Goal: Task Accomplishment & Management: Use online tool/utility

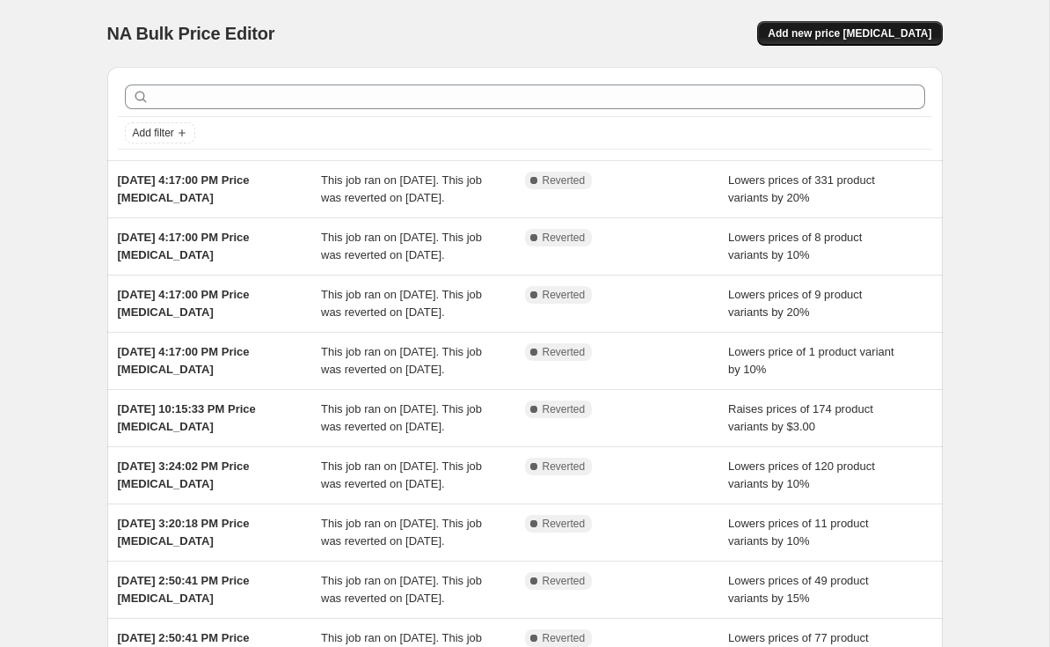
click at [885, 26] on button "Add new price [MEDICAL_DATA]" at bounding box center [850, 33] width 185 height 25
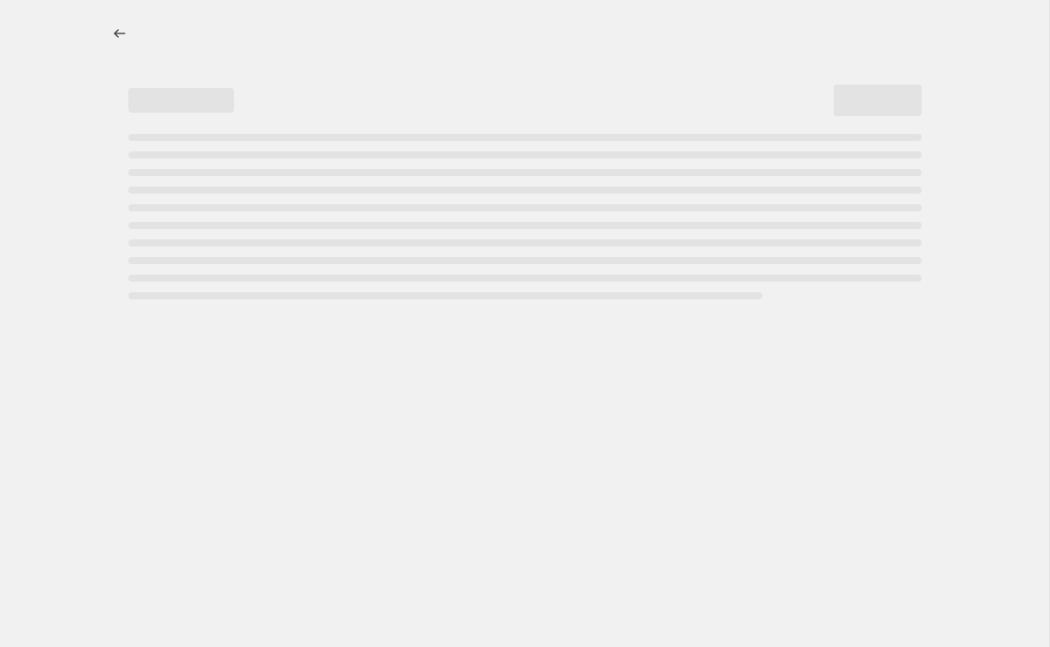
select select "percentage"
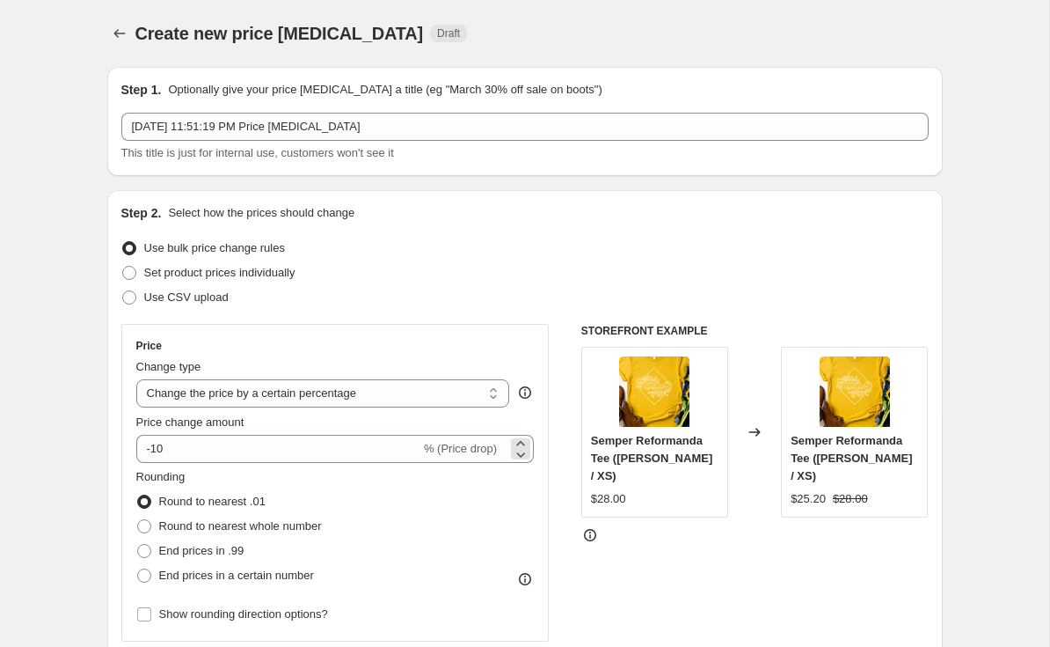
click at [474, 451] on span "% (Price drop)" at bounding box center [460, 448] width 73 height 13
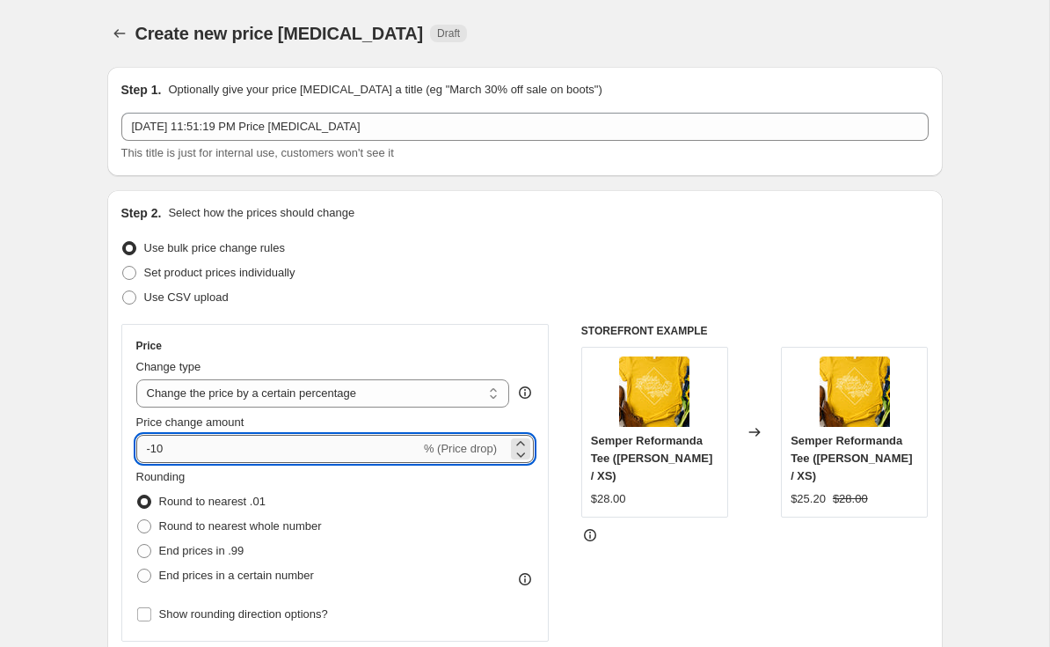
click at [236, 444] on input "-10" at bounding box center [278, 449] width 284 height 28
type input "-1"
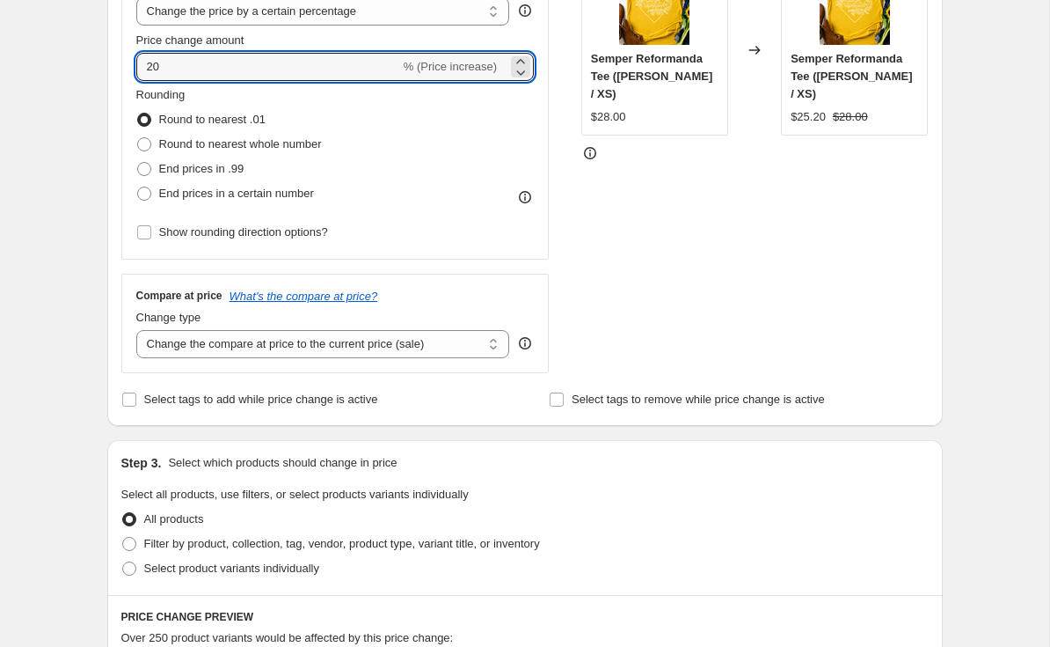
scroll to position [400, 0]
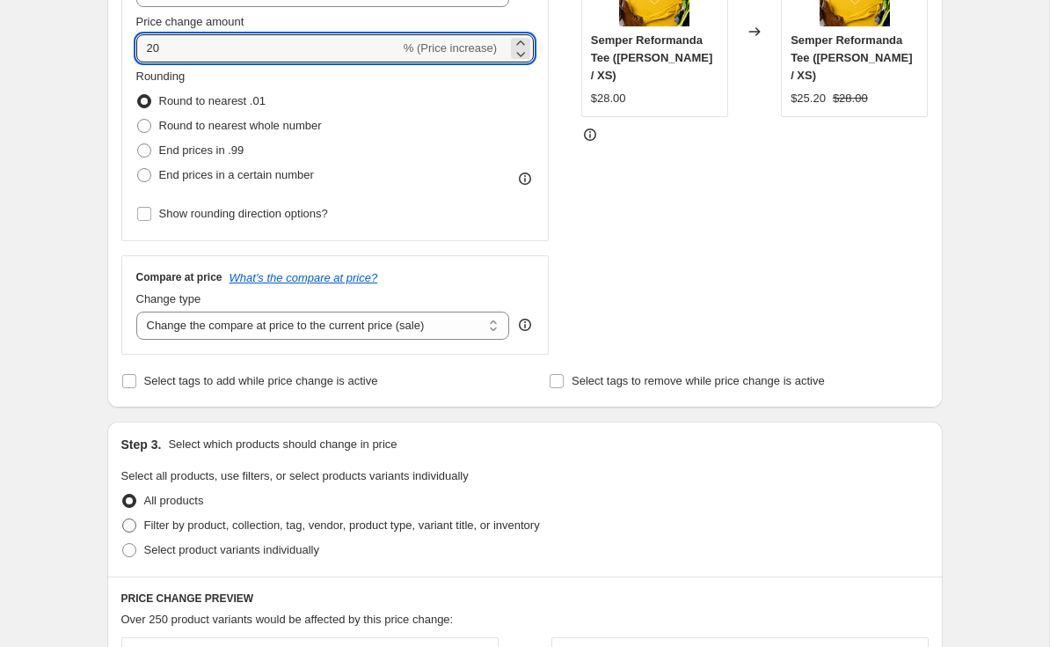
type input "20"
click at [222, 525] on span "Filter by product, collection, tag, vendor, product type, variant title, or inv…" at bounding box center [342, 524] width 396 height 13
click at [123, 519] on input "Filter by product, collection, tag, vendor, product type, variant title, or inv…" at bounding box center [122, 518] width 1 height 1
radio input "true"
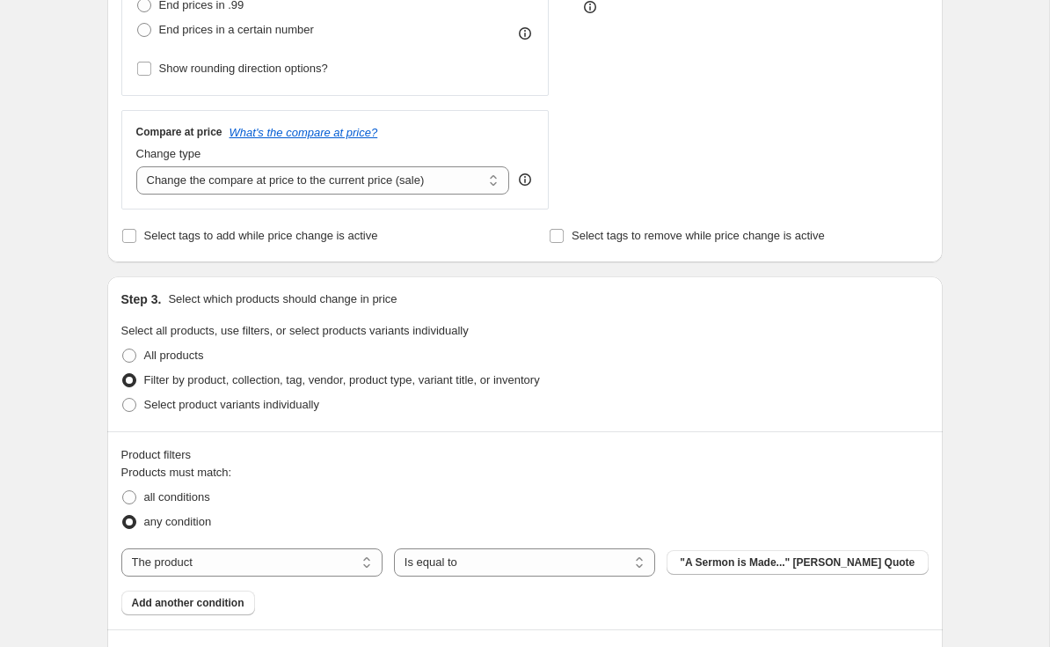
scroll to position [744, 0]
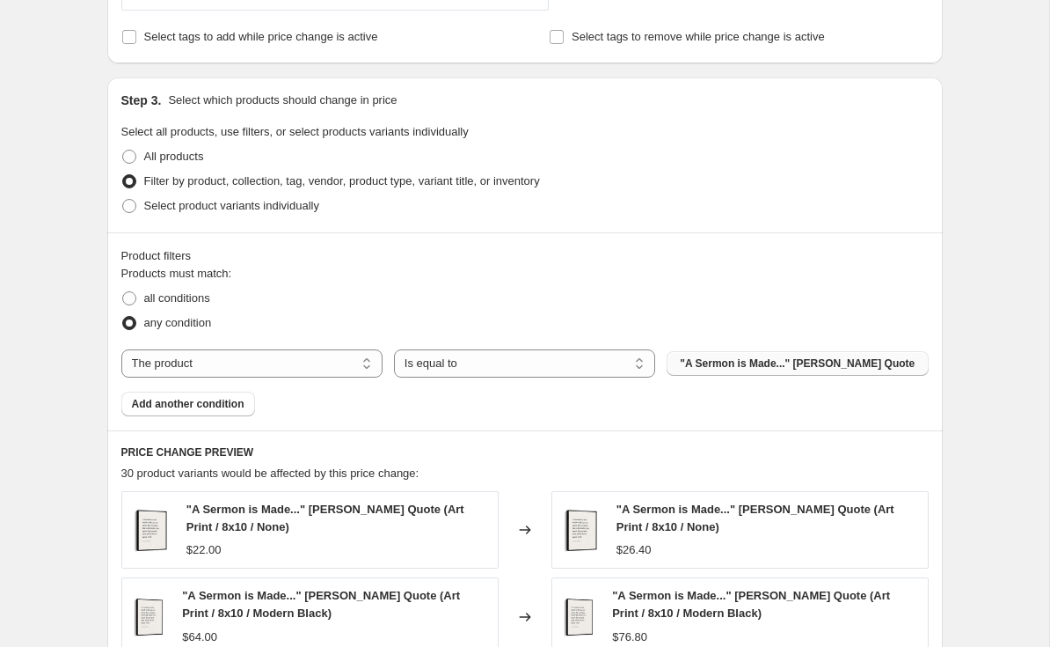
click at [750, 370] on span ""A Sermon is Made..." [PERSON_NAME] Quote" at bounding box center [797, 363] width 235 height 14
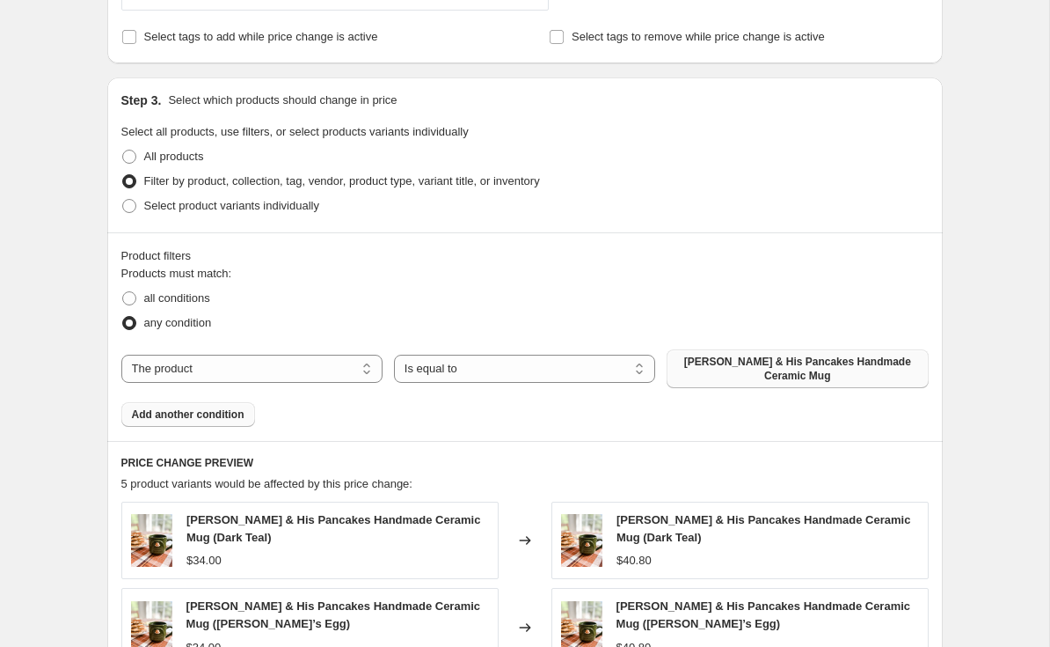
click at [213, 425] on button "Add another condition" at bounding box center [188, 414] width 134 height 25
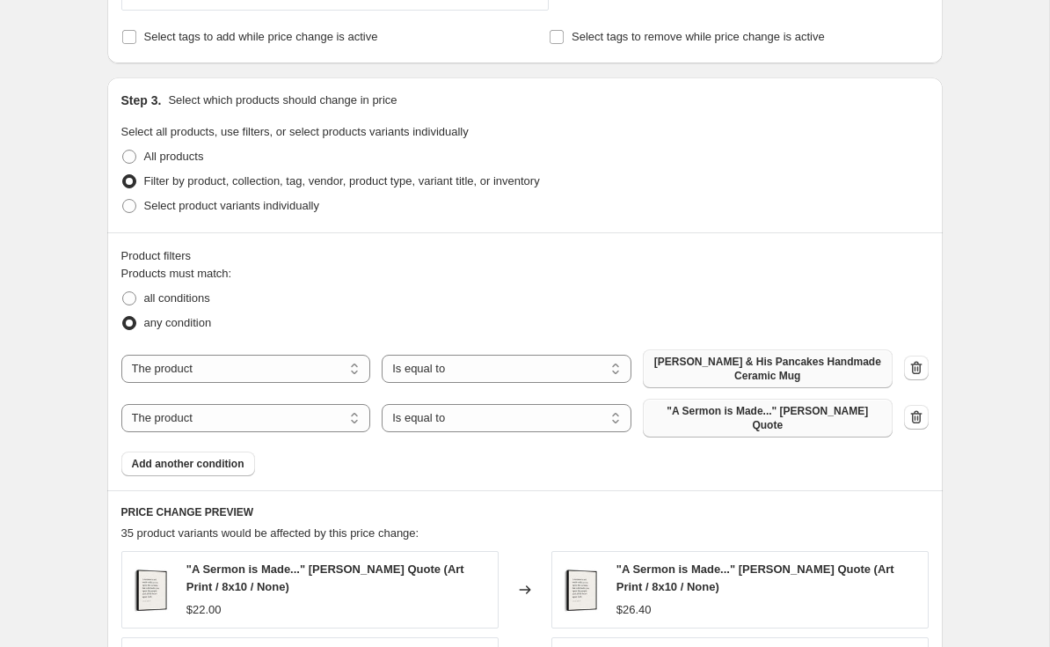
click at [729, 425] on span ""A Sermon is Made..." [PERSON_NAME] Quote" at bounding box center [768, 418] width 229 height 28
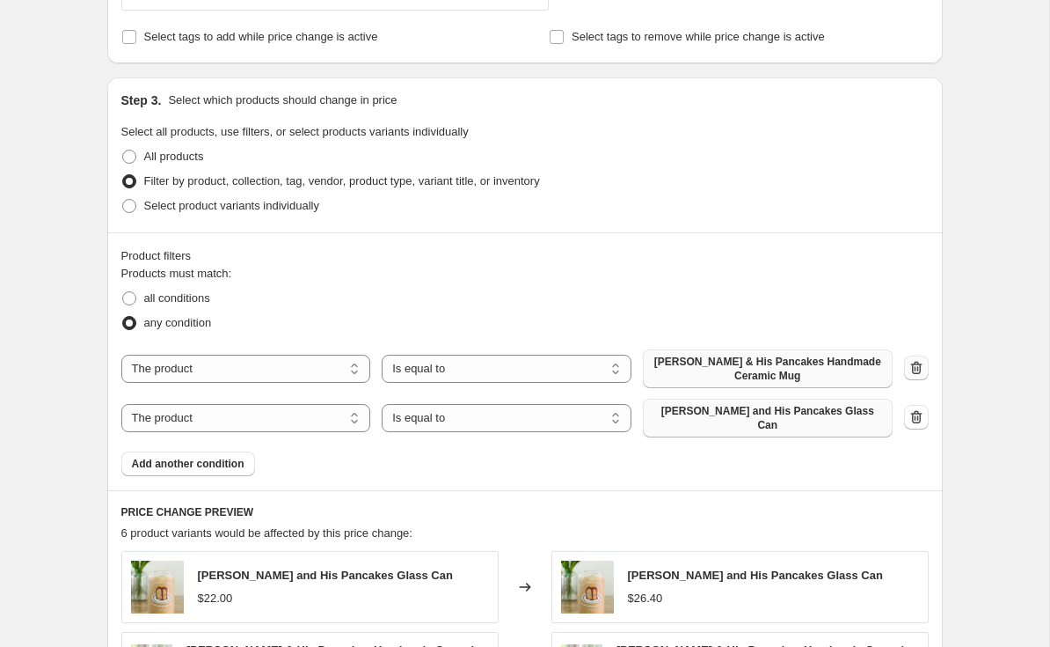
click at [908, 367] on icon "button" at bounding box center [917, 368] width 18 height 18
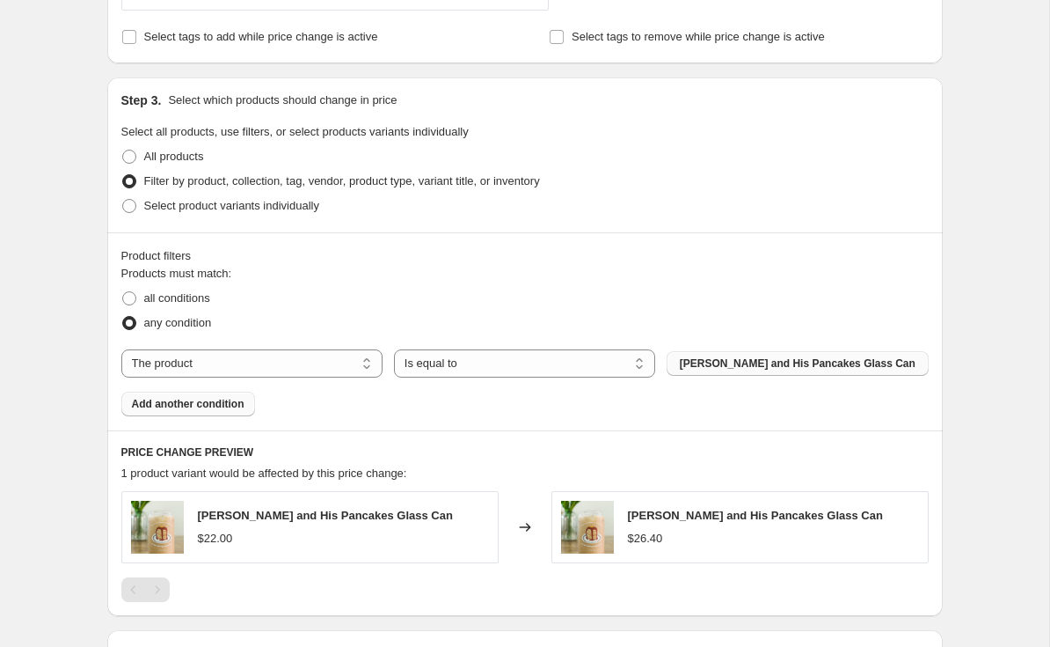
click at [219, 405] on span "Add another condition" at bounding box center [188, 404] width 113 height 14
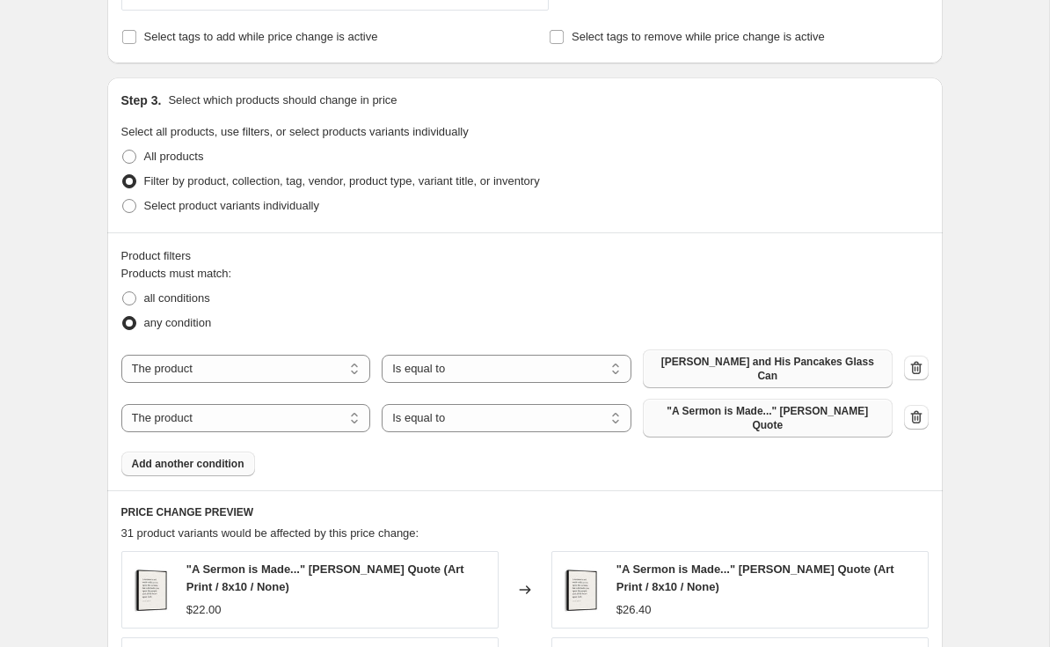
click at [825, 415] on span ""A Sermon is Made..." [PERSON_NAME] Quote" at bounding box center [768, 418] width 229 height 28
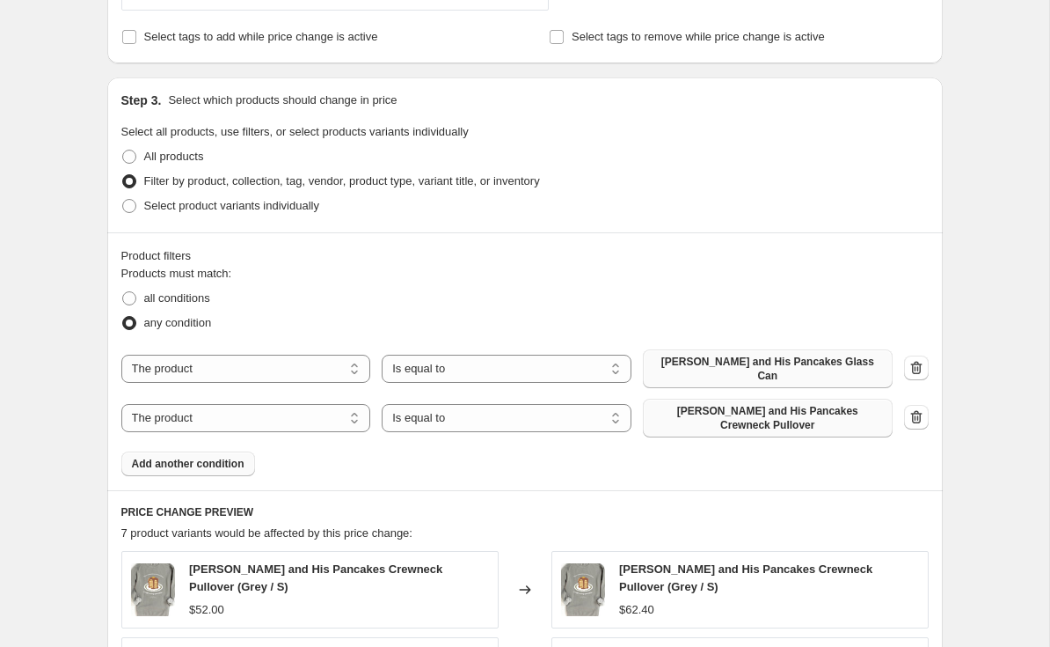
click at [201, 457] on span "Add another condition" at bounding box center [188, 464] width 113 height 14
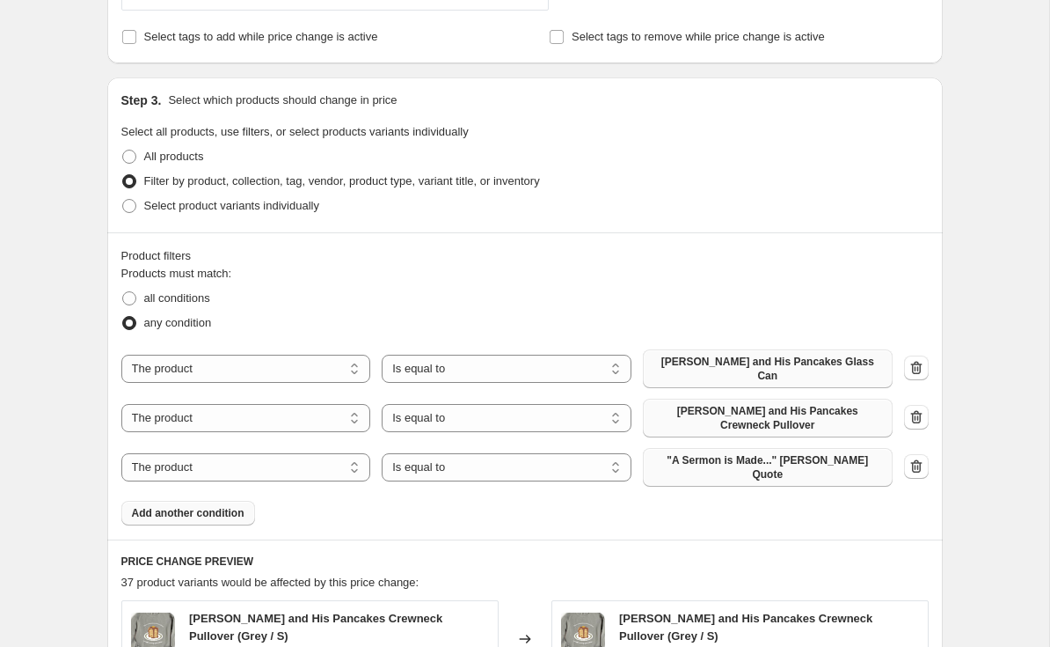
click at [832, 458] on span ""A Sermon is Made..." [PERSON_NAME] Quote" at bounding box center [768, 467] width 229 height 28
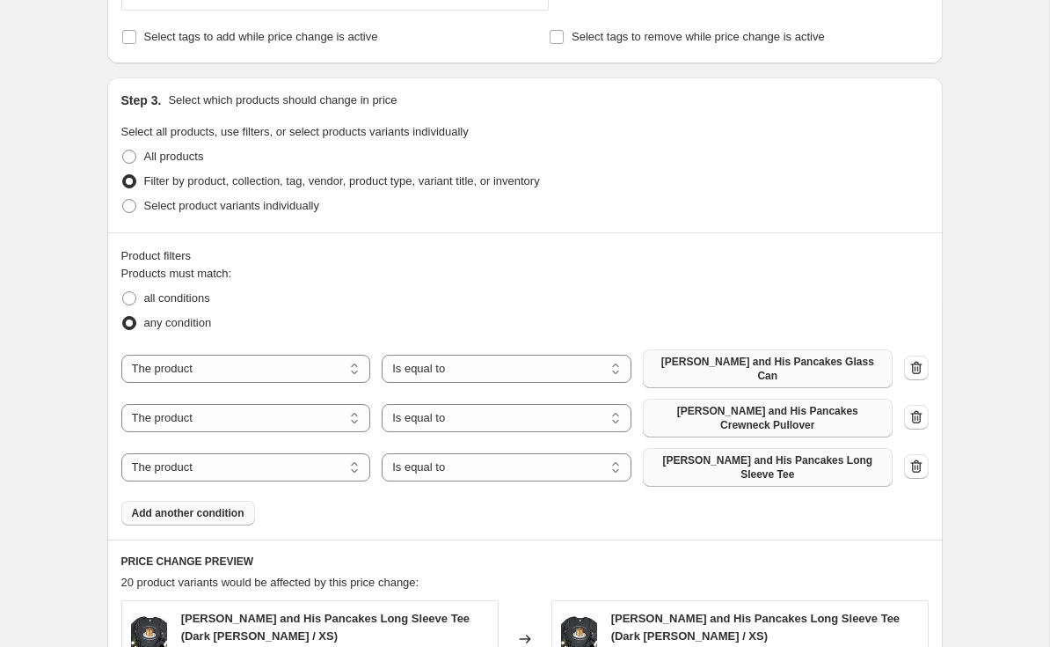
click at [198, 512] on button "Add another condition" at bounding box center [188, 513] width 134 height 25
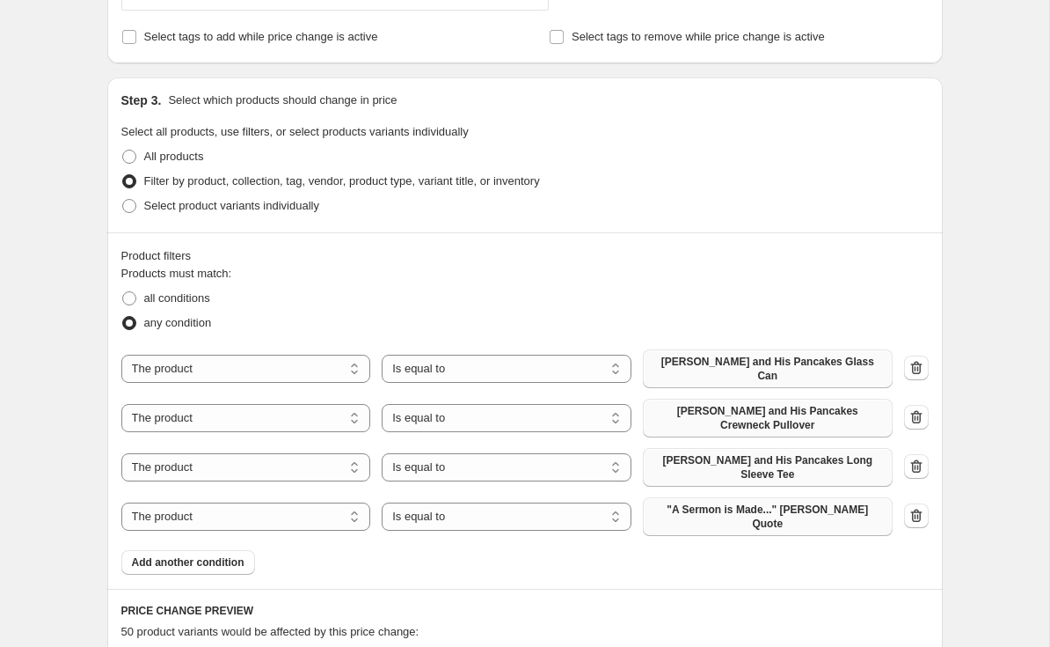
click at [798, 506] on span ""A Sermon is Made..." [PERSON_NAME] Quote" at bounding box center [768, 516] width 229 height 28
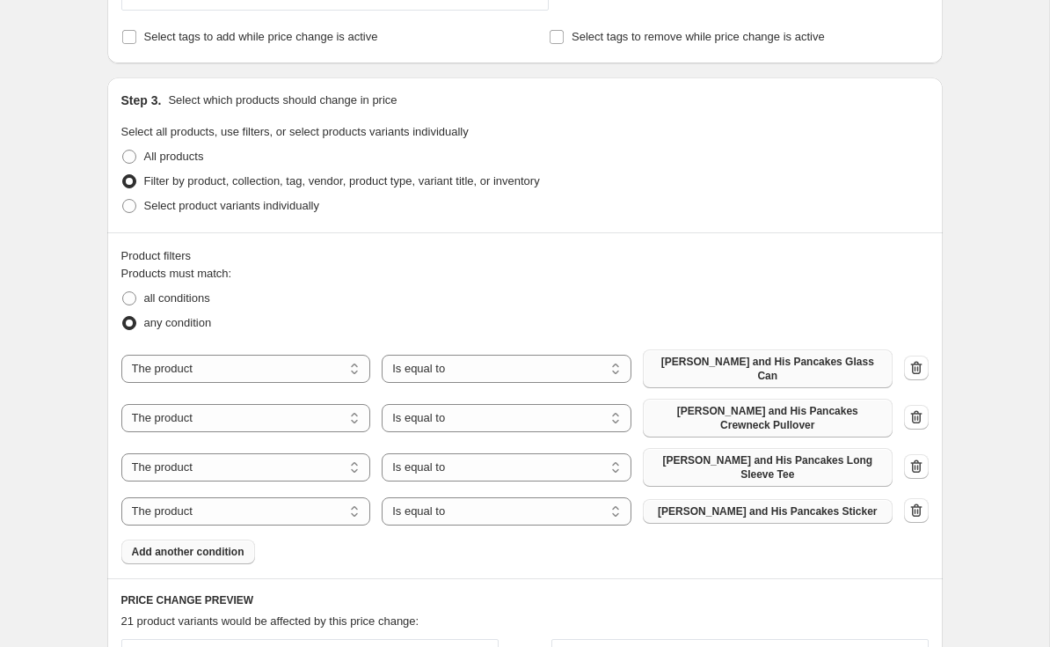
click at [215, 545] on span "Add another condition" at bounding box center [188, 552] width 113 height 14
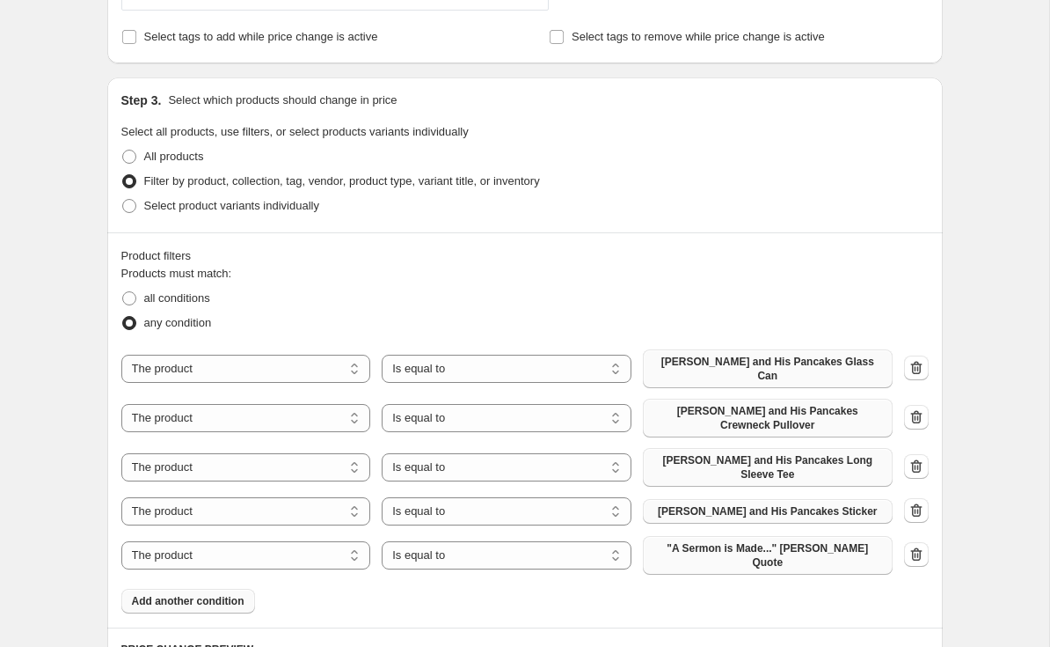
click at [684, 558] on span ""A Sermon is Made..." [PERSON_NAME] Quote" at bounding box center [768, 555] width 229 height 28
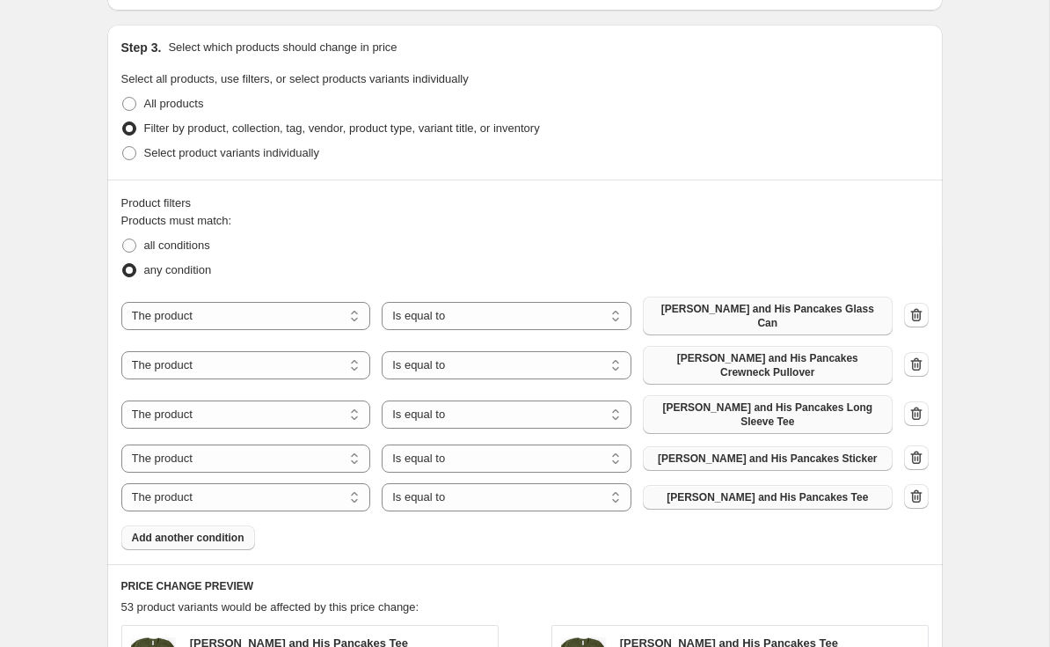
scroll to position [814, 0]
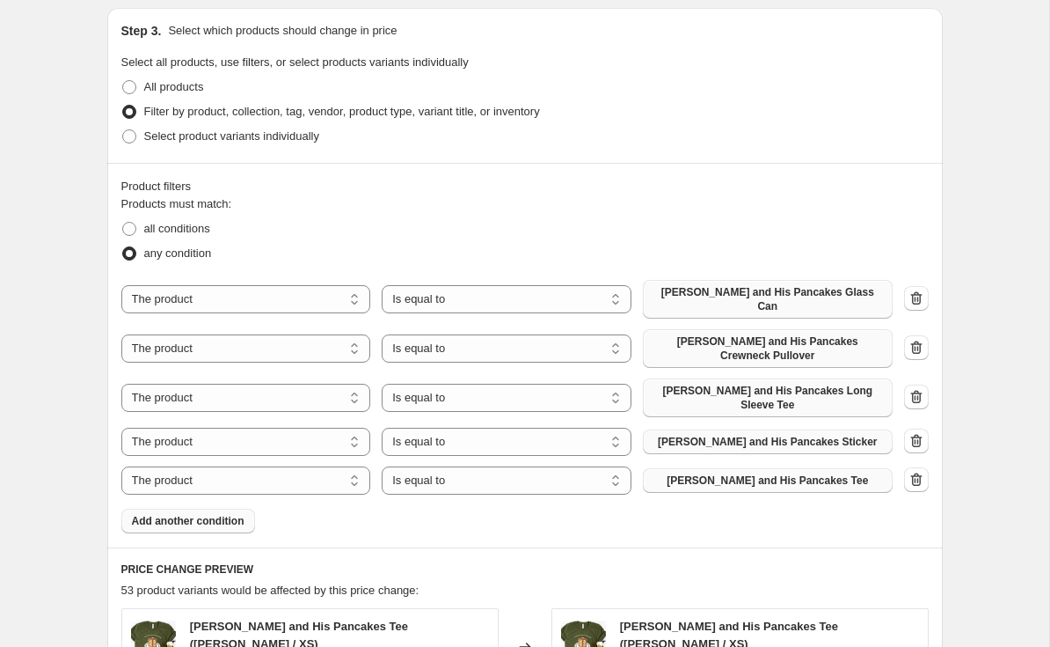
click at [239, 514] on span "Add another condition" at bounding box center [188, 521] width 113 height 14
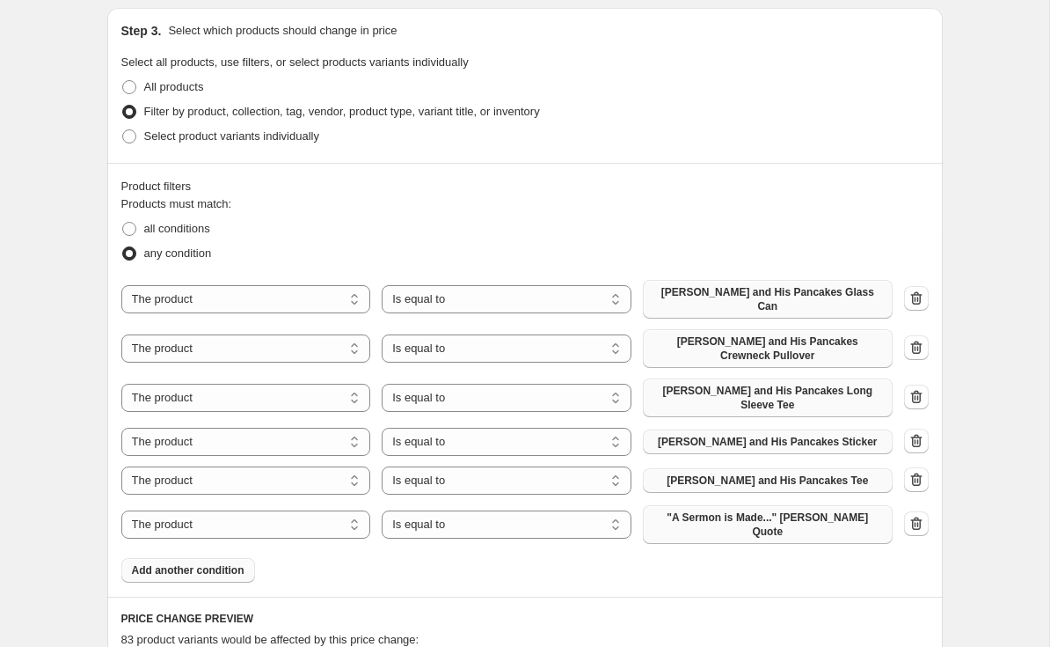
click at [764, 520] on span ""A Sermon is Made..." [PERSON_NAME] Quote" at bounding box center [768, 524] width 229 height 28
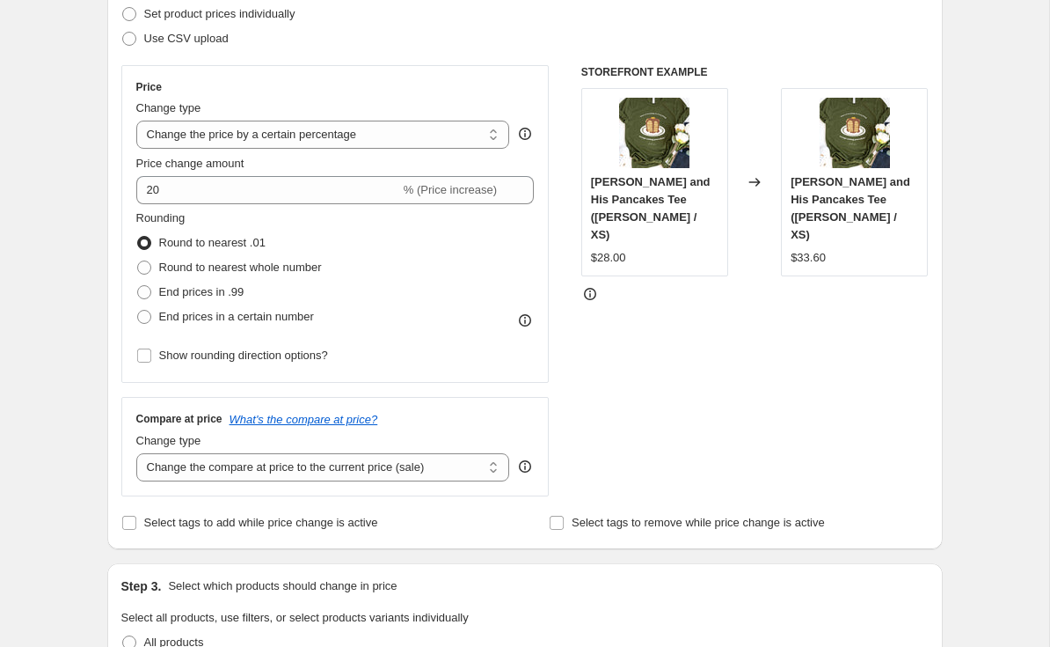
scroll to position [242, 0]
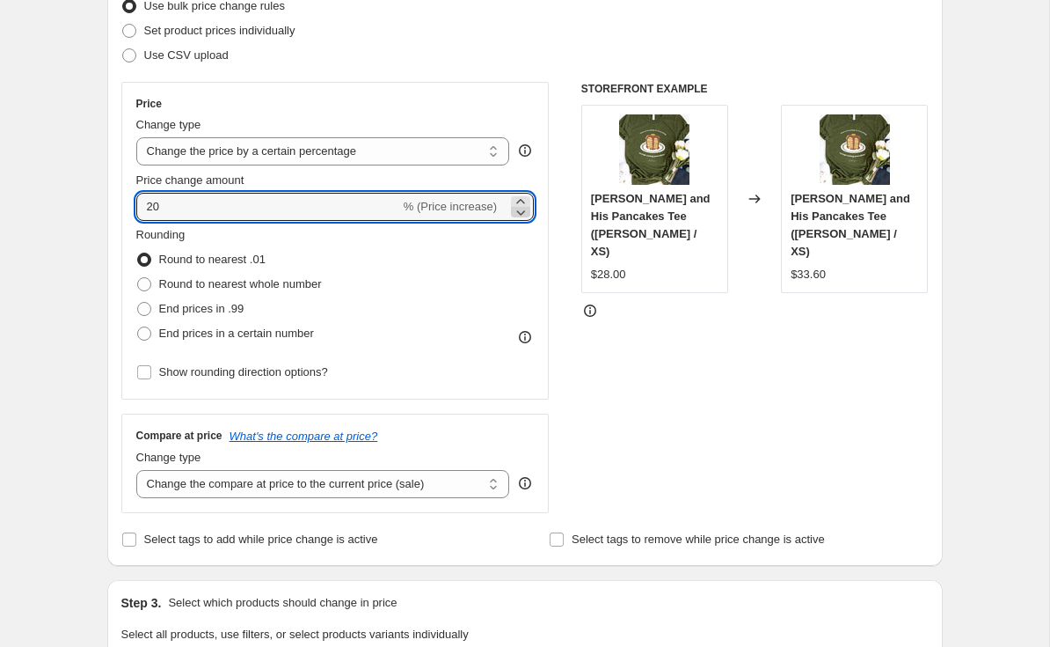
click at [528, 213] on icon at bounding box center [521, 212] width 18 height 18
click at [519, 210] on icon at bounding box center [521, 212] width 18 height 18
click at [527, 198] on icon at bounding box center [521, 202] width 18 height 18
type input "1"
click at [428, 150] on select "Change the price to a certain amount Change the price by a certain amount Chang…" at bounding box center [323, 151] width 374 height 28
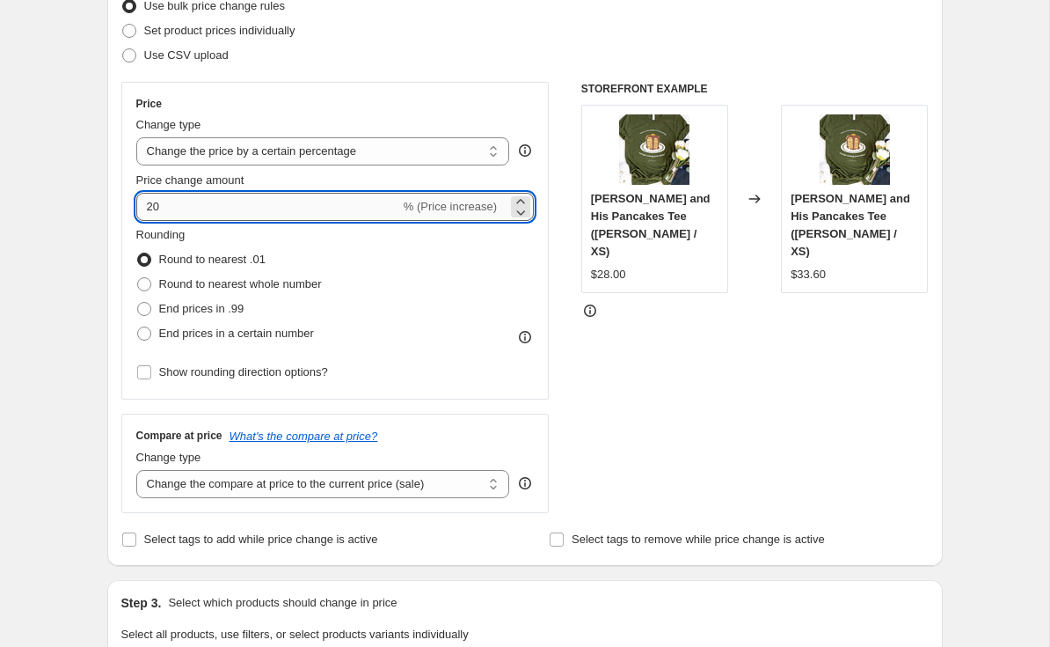
click at [148, 214] on input "20" at bounding box center [268, 207] width 264 height 28
type input "-20"
click at [457, 317] on div "Rounding Round to nearest .01 Round to nearest whole number End prices in .99 E…" at bounding box center [335, 286] width 399 height 120
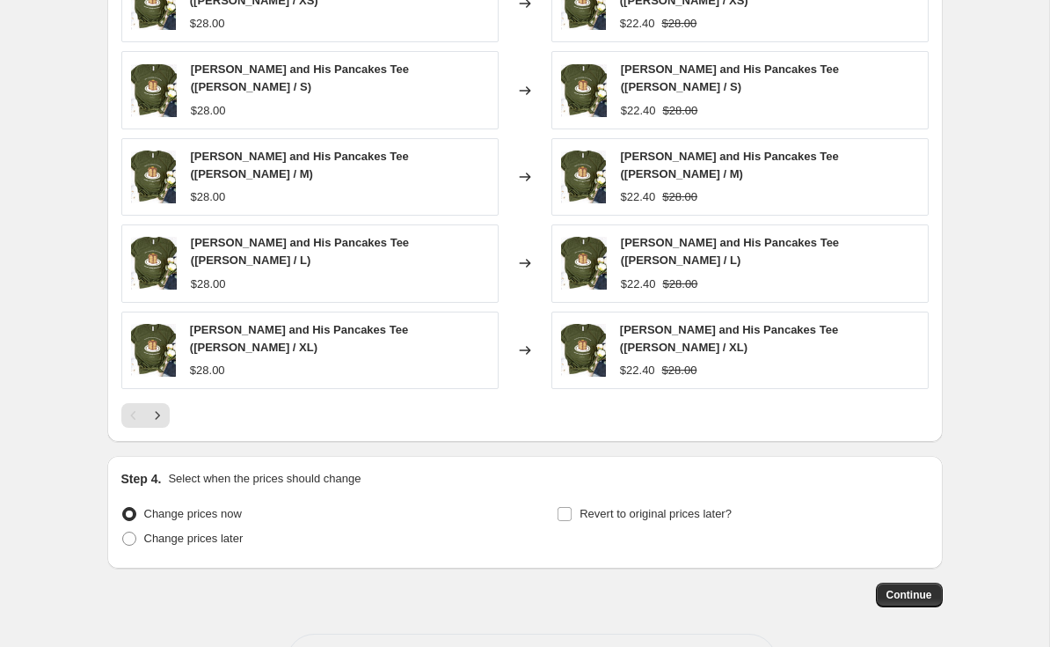
scroll to position [1533, 0]
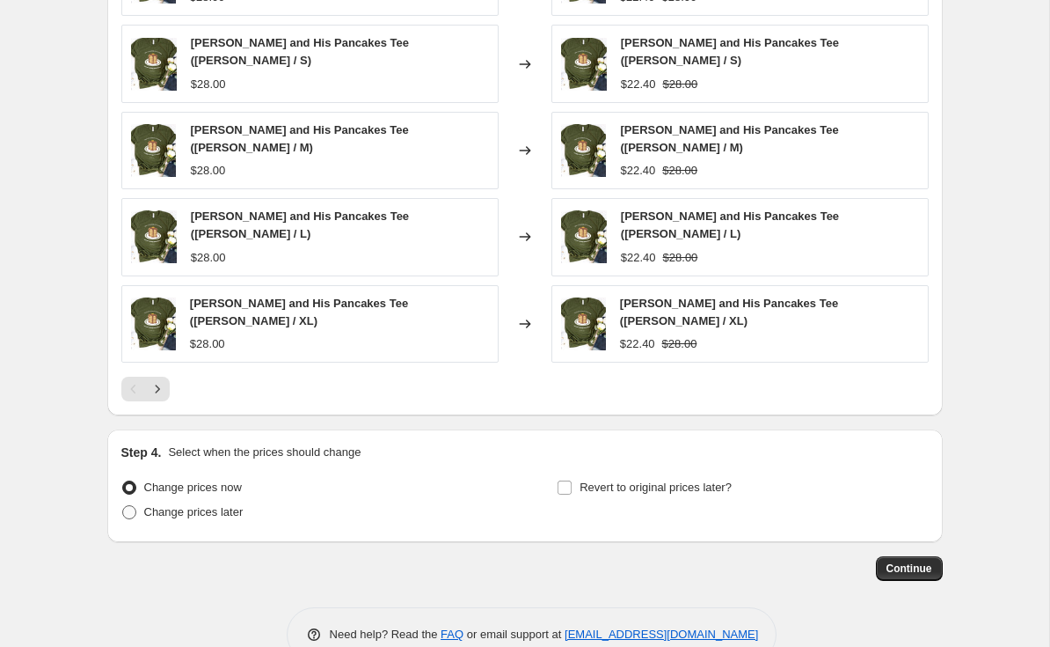
click at [192, 505] on span "Change prices later" at bounding box center [193, 511] width 99 height 13
click at [123, 505] on input "Change prices later" at bounding box center [122, 505] width 1 height 1
radio input "true"
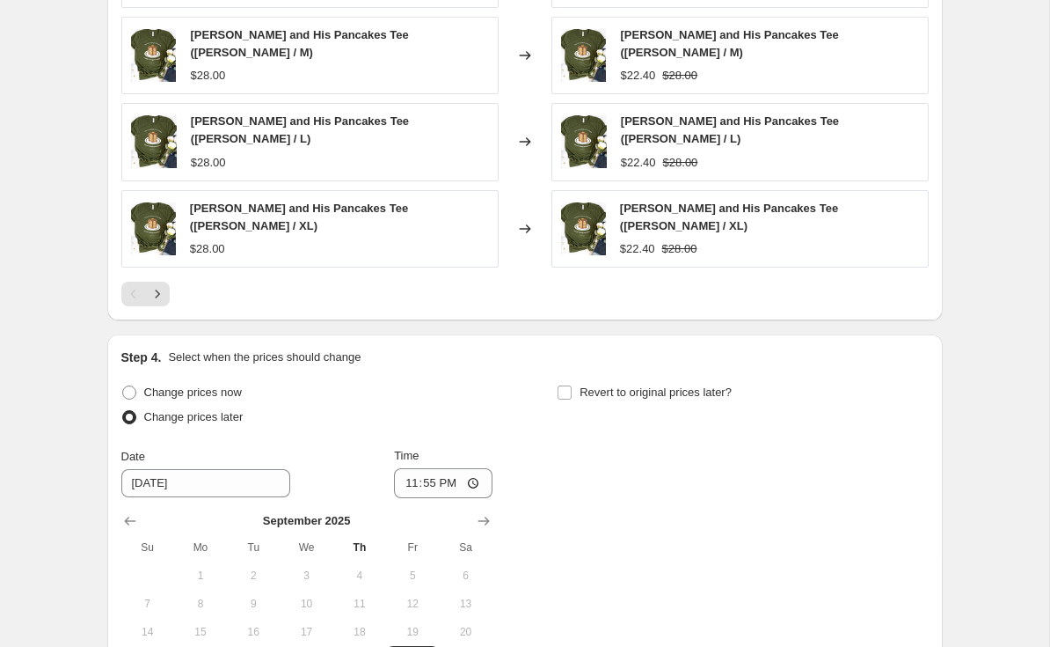
scroll to position [1720, 0]
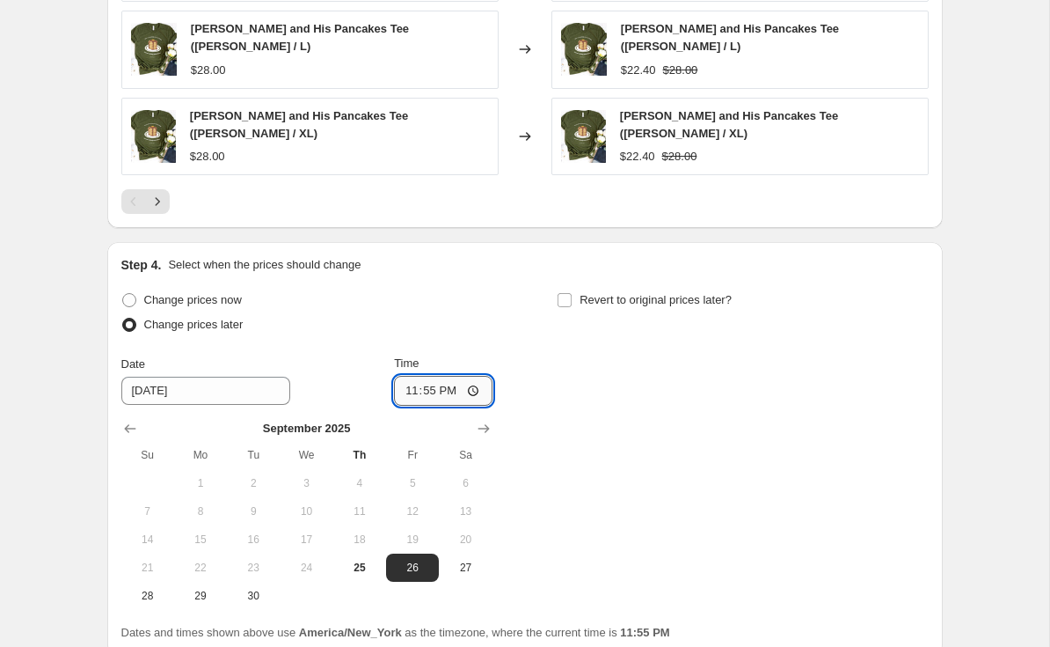
click at [453, 376] on input "23:55" at bounding box center [443, 391] width 99 height 30
type input "10:59"
click at [571, 293] on input "Revert to original prices later?" at bounding box center [565, 300] width 14 height 14
checkbox input "true"
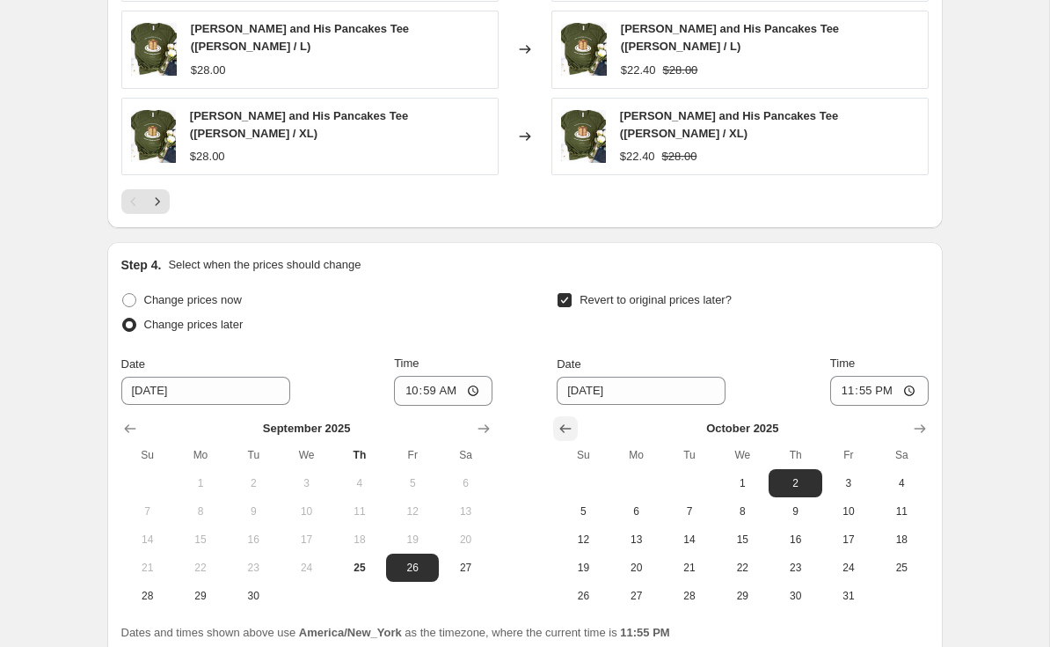
click at [561, 420] on icon "Show previous month, September 2025" at bounding box center [566, 429] width 18 height 18
click at [908, 560] on span "27" at bounding box center [901, 567] width 39 height 14
type input "[DATE]"
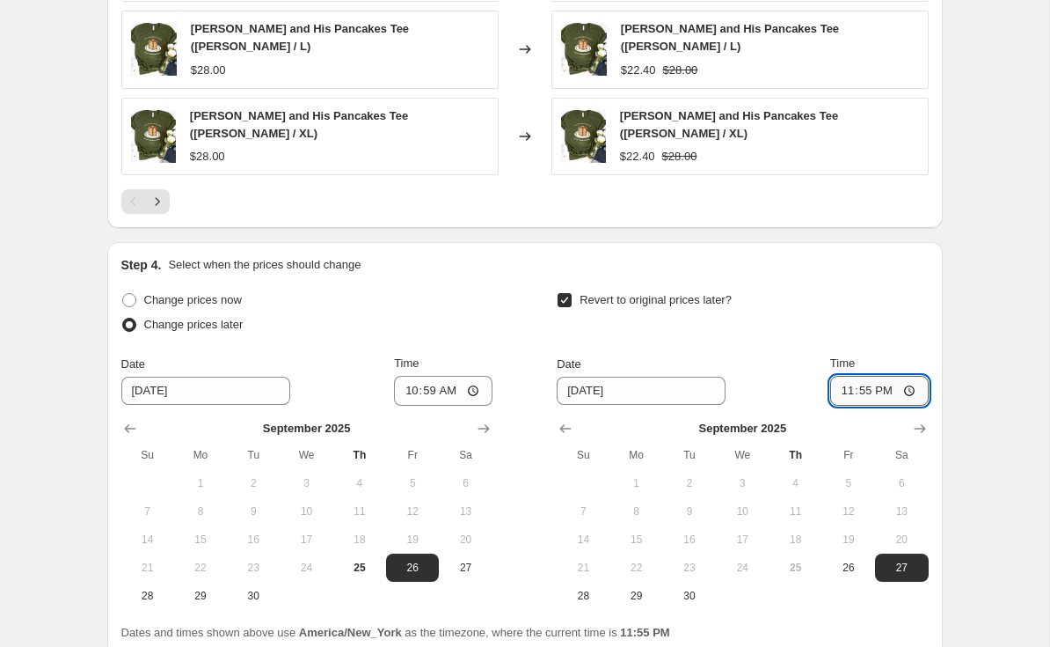
click at [908, 377] on input "23:55" at bounding box center [880, 391] width 99 height 30
type input "03:00"
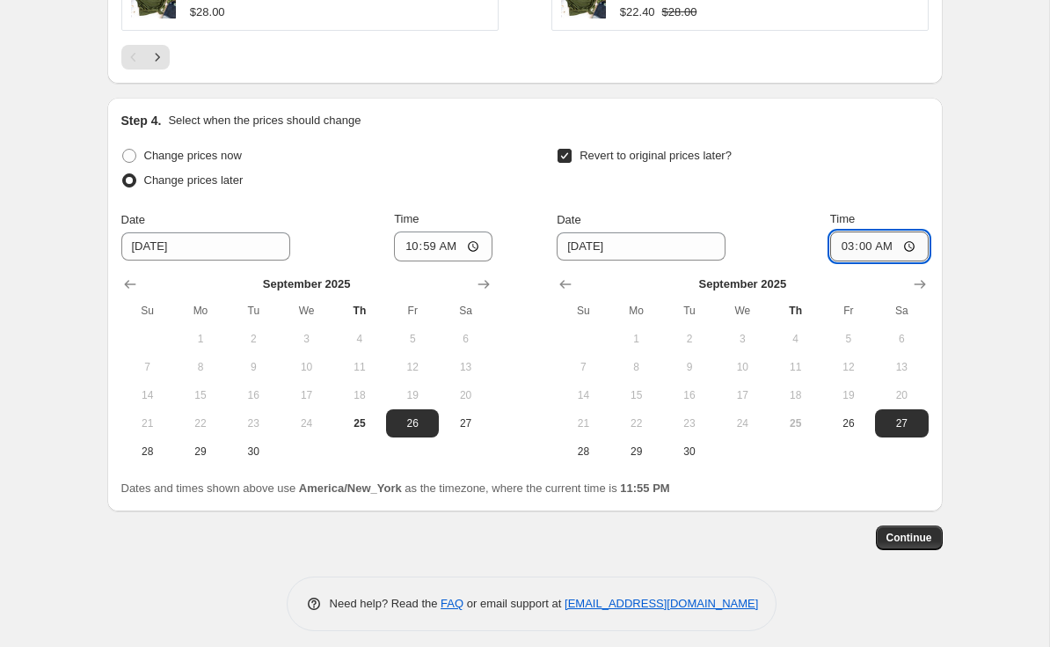
scroll to position [1863, 0]
click at [897, 537] on button "Continue" at bounding box center [909, 538] width 67 height 25
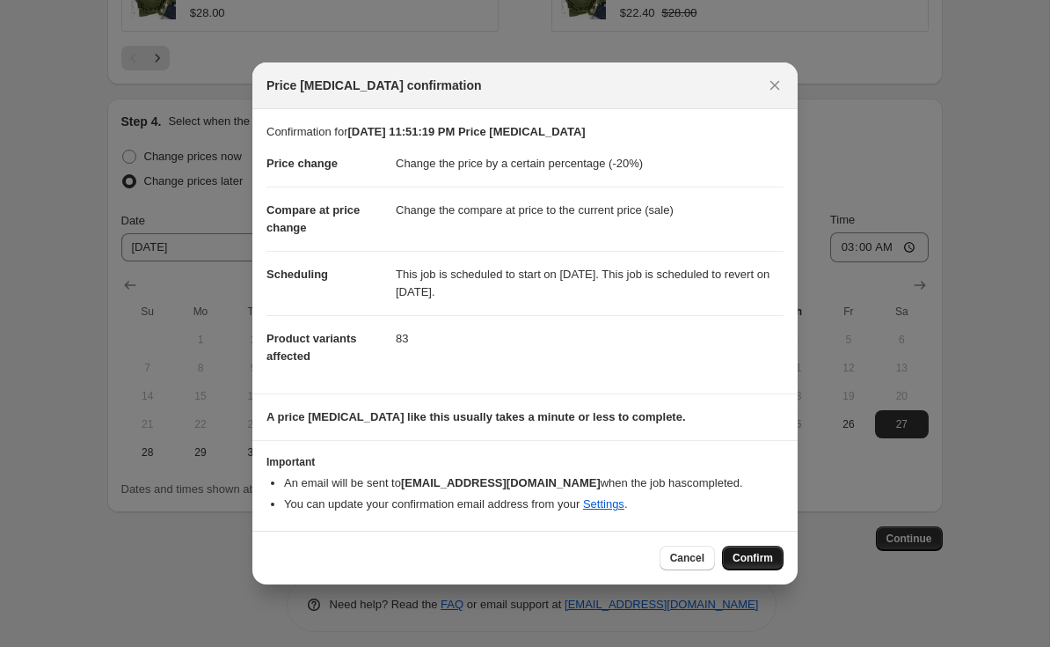
click at [770, 559] on span "Confirm" at bounding box center [753, 558] width 40 height 14
